Goal: Task Accomplishment & Management: Manage account settings

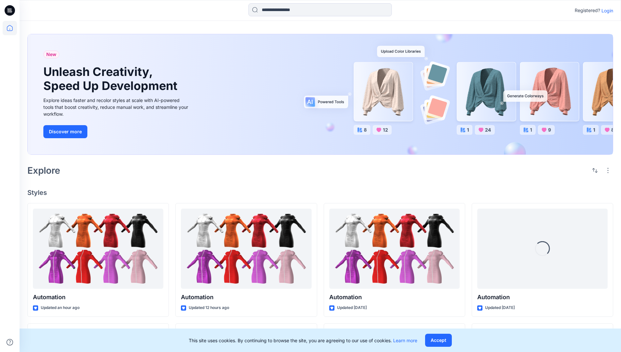
click at [606, 10] on p "Login" at bounding box center [607, 10] width 12 height 7
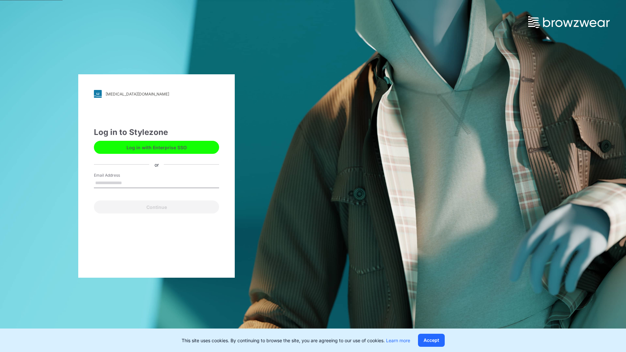
click at [129, 183] on input "Email Address" at bounding box center [156, 183] width 125 height 10
type input "**********"
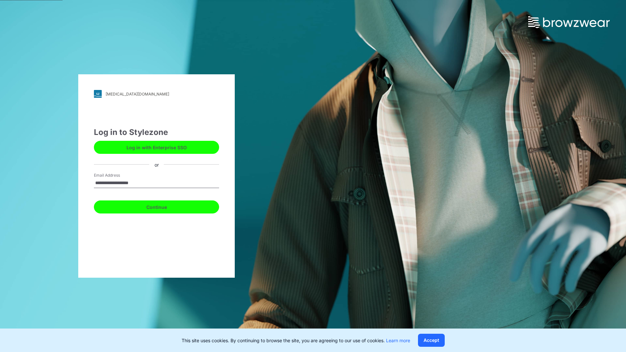
click at [164, 206] on button "Continue" at bounding box center [156, 206] width 125 height 13
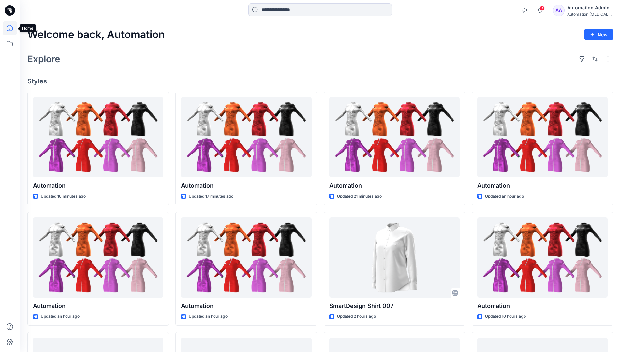
click at [12, 28] on icon at bounding box center [10, 28] width 6 height 6
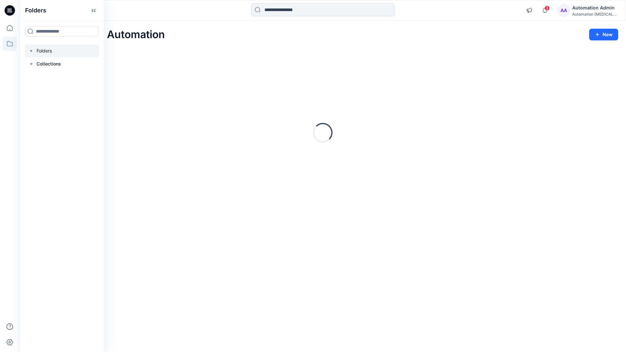
click at [40, 49] on div at bounding box center [62, 50] width 74 height 13
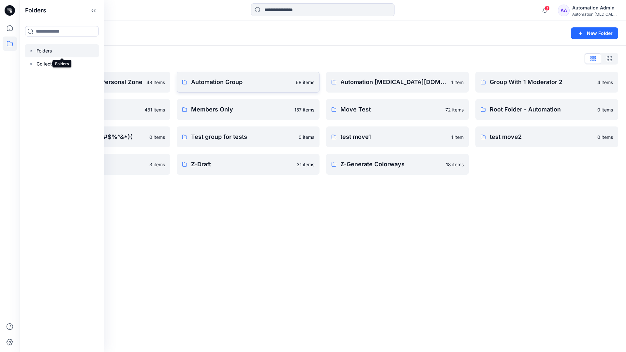
click at [221, 84] on p "Automation Group" at bounding box center [241, 82] width 101 height 9
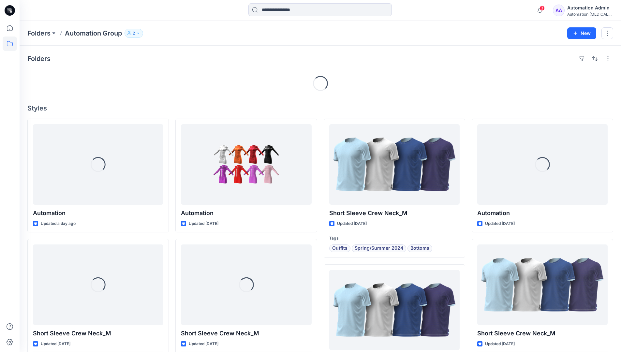
click at [140, 34] on icon "button" at bounding box center [138, 33] width 4 height 4
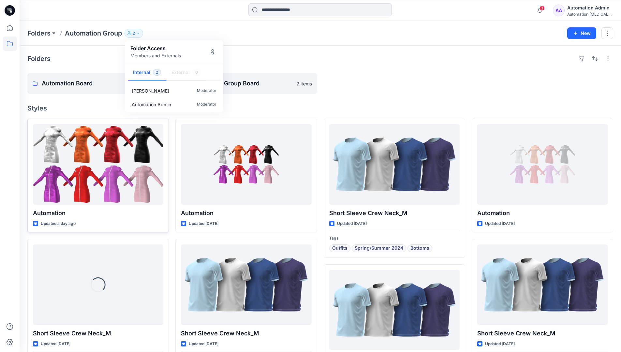
click at [142, 169] on div at bounding box center [98, 164] width 130 height 81
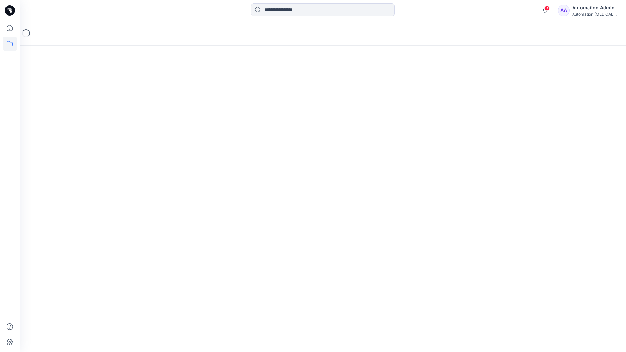
click at [6, 46] on icon at bounding box center [10, 44] width 14 height 14
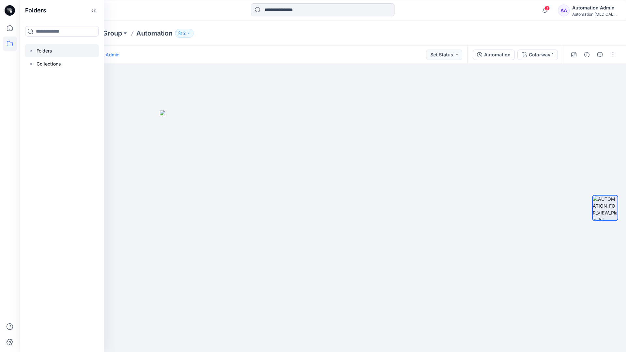
click at [38, 50] on div at bounding box center [62, 50] width 74 height 13
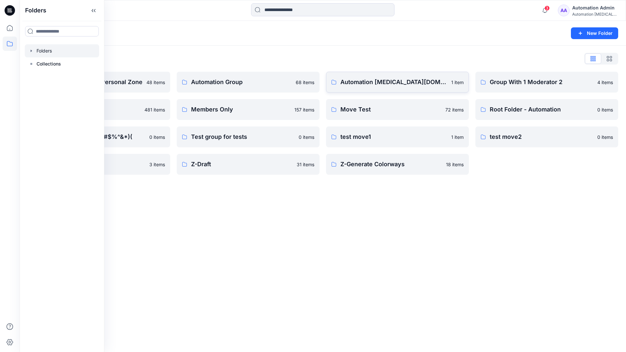
click at [380, 85] on p "Automation [MEDICAL_DATA][DOMAIN_NAME]" at bounding box center [393, 82] width 107 height 9
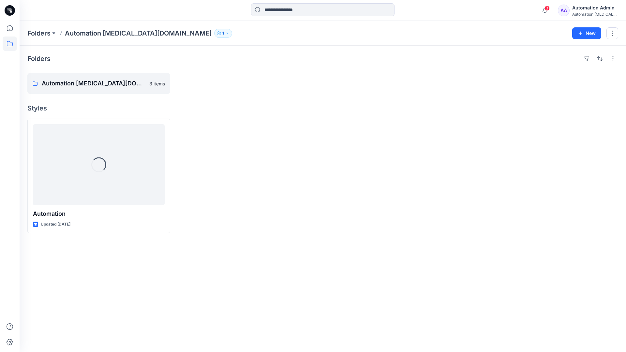
click at [225, 35] on icon "button" at bounding box center [227, 33] width 4 height 4
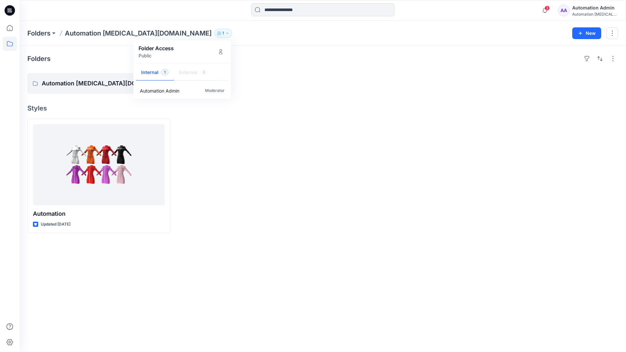
click at [586, 10] on div "Automation Admin" at bounding box center [595, 8] width 46 height 8
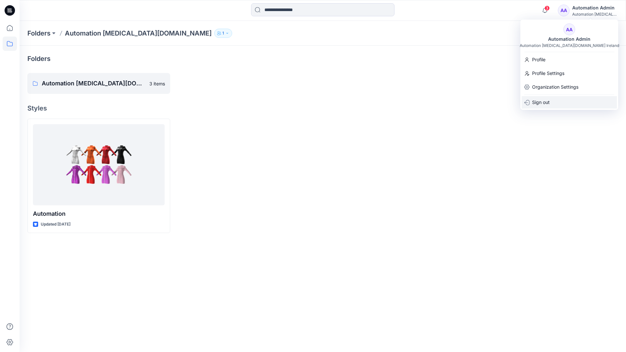
click at [551, 100] on div "Sign out" at bounding box center [569, 102] width 95 height 12
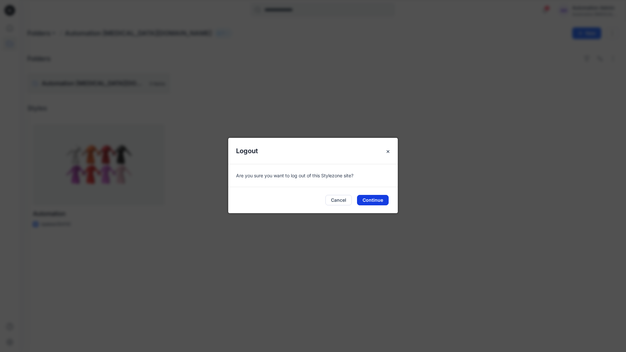
click at [375, 198] on button "Continue" at bounding box center [373, 200] width 32 height 10
